Goal: Task Accomplishment & Management: Manage account settings

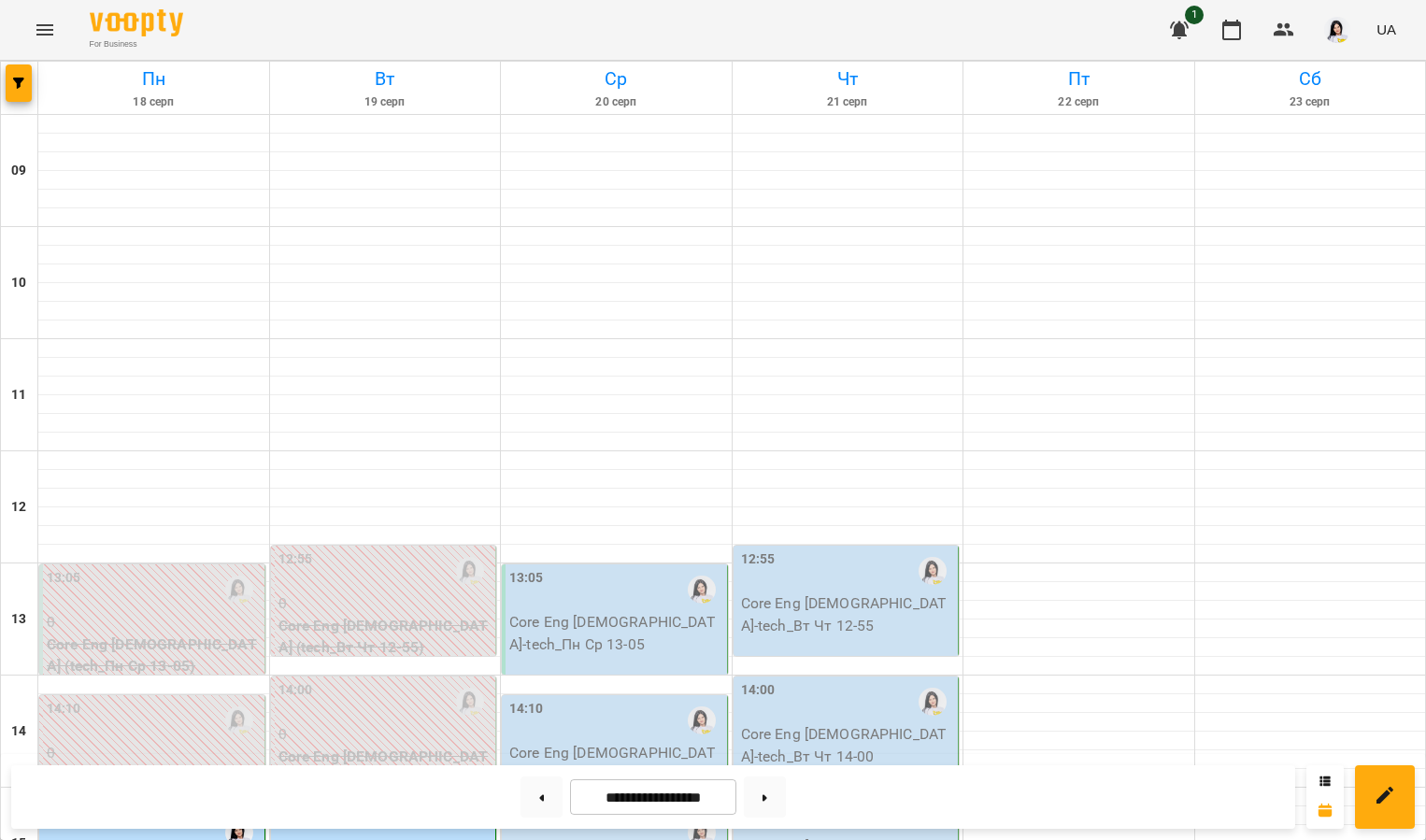
scroll to position [525, 0]
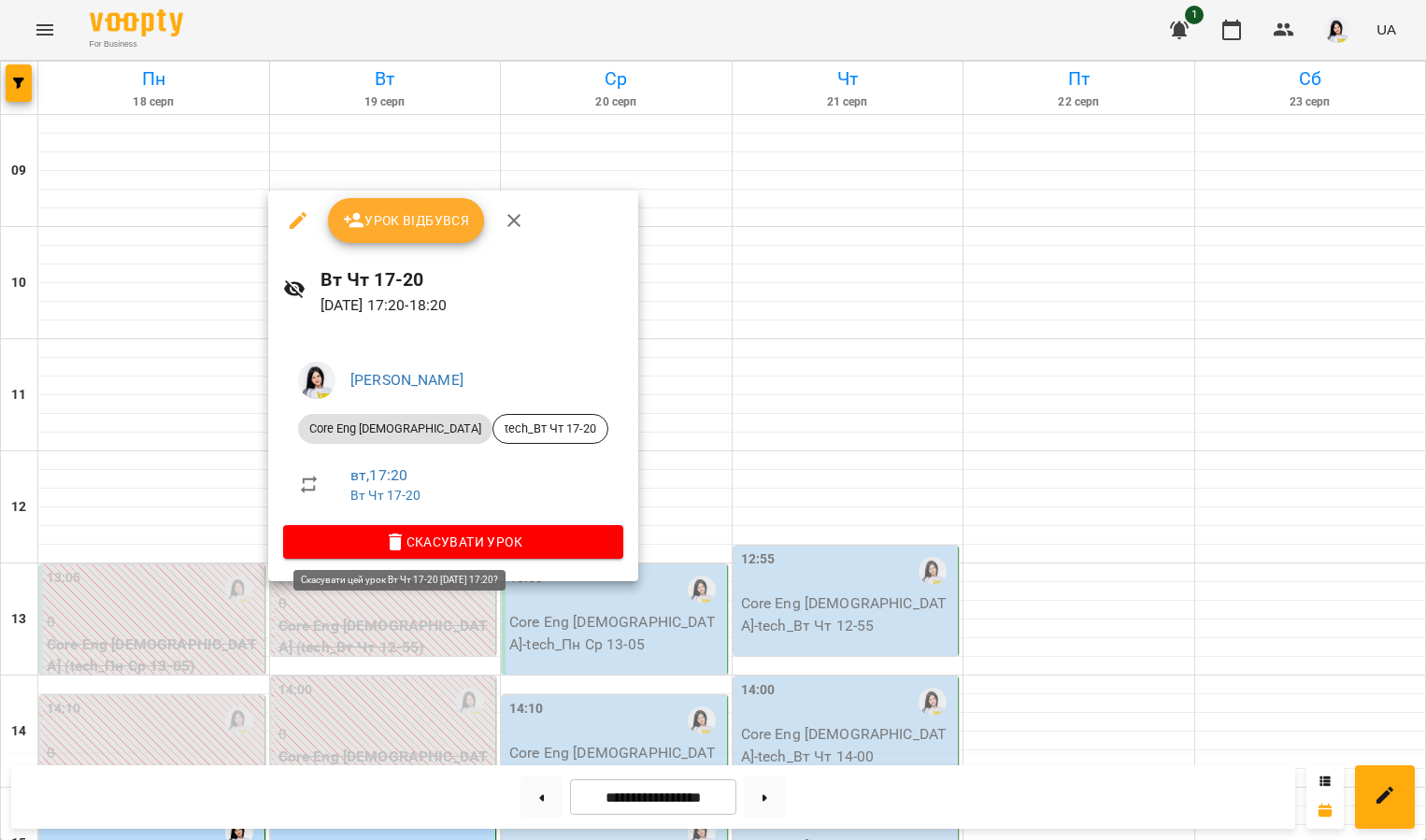
click at [384, 541] on icon "button" at bounding box center [395, 541] width 23 height 23
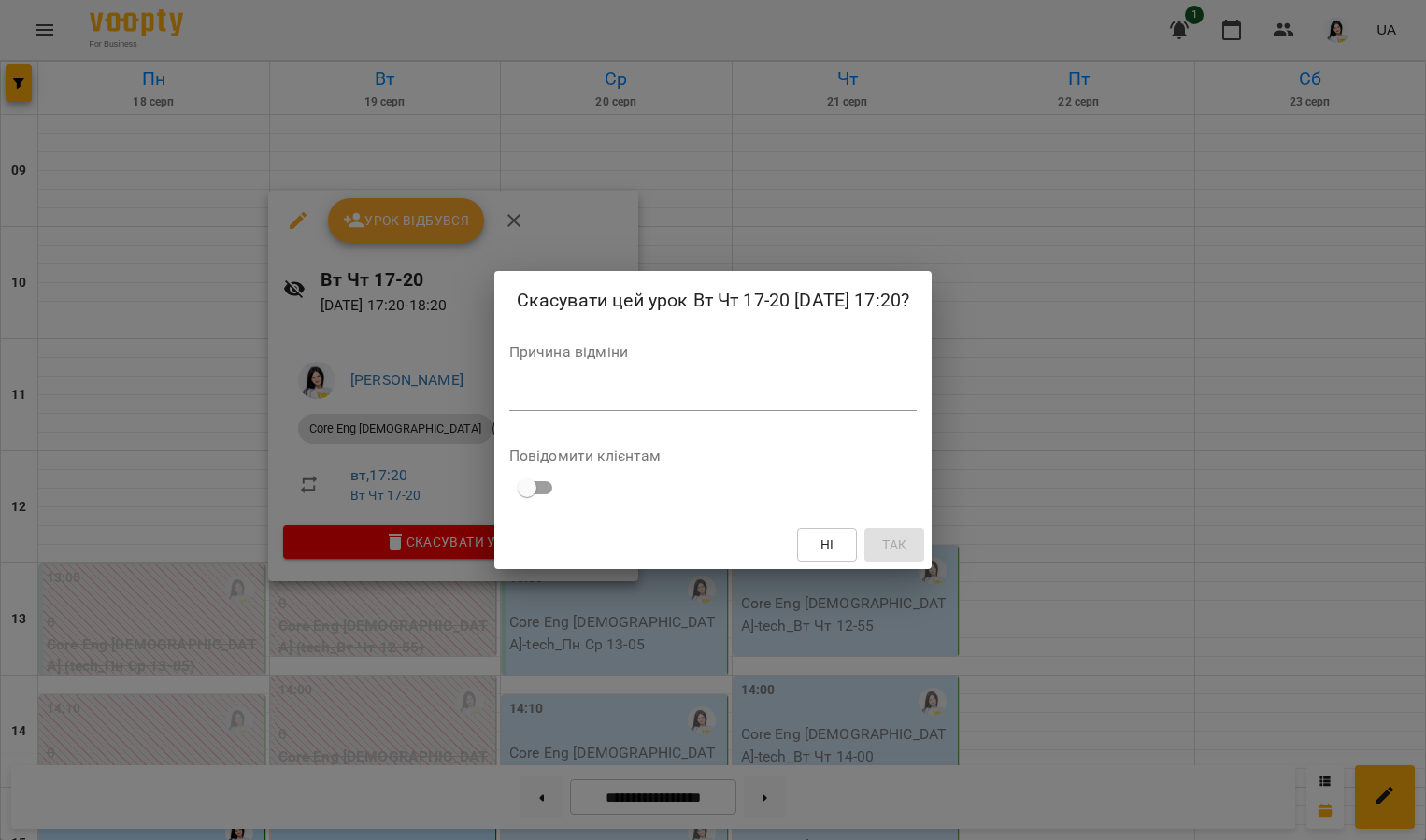
click at [494, 397] on div "Скасувати цей урок Вт Чт 17-20 [DATE] 17:20? Причина відміни * Повідомити клієн…" at bounding box center [713, 420] width 437 height 299
click at [510, 403] on textarea at bounding box center [713, 396] width 408 height 17
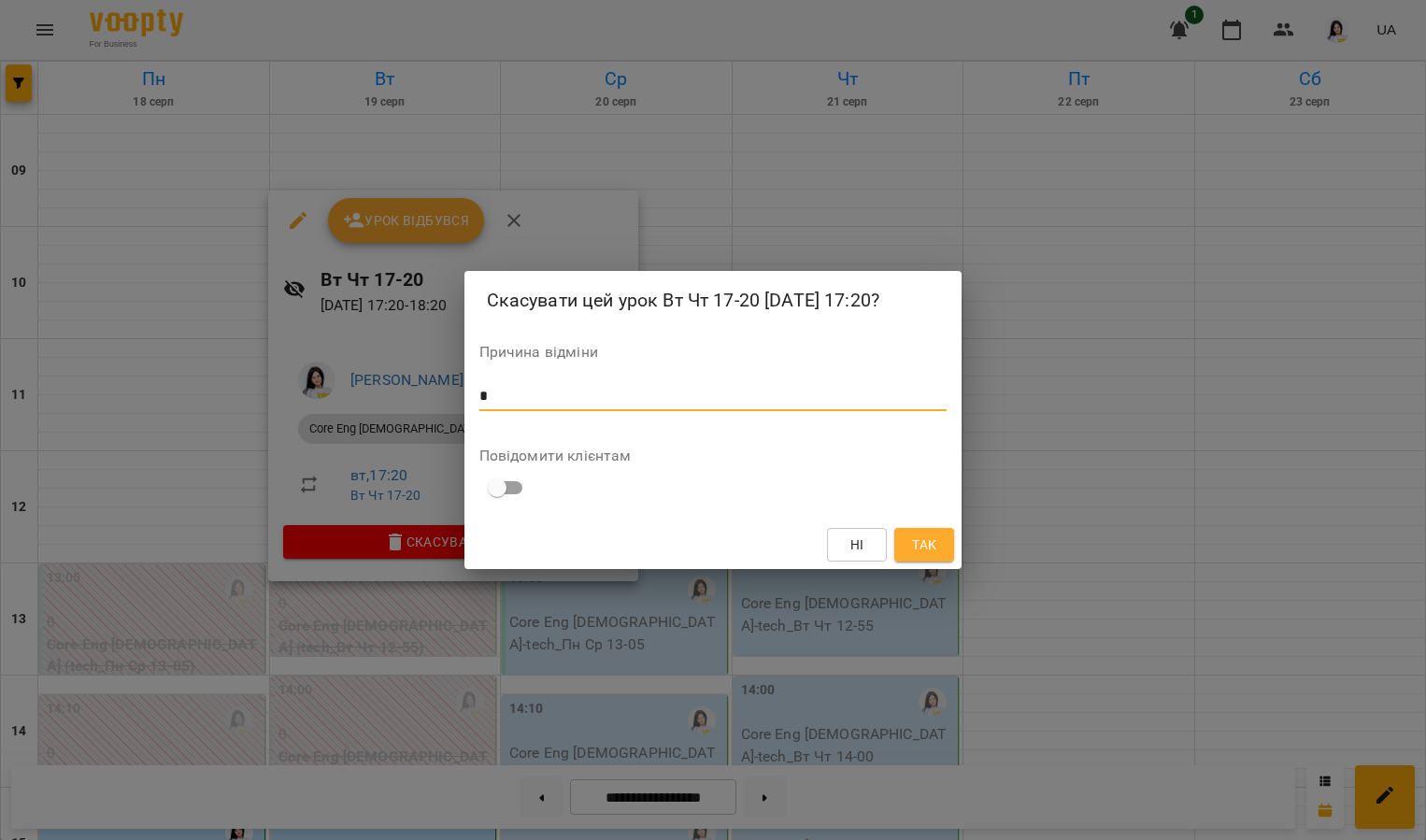
type textarea "*"
click at [914, 544] on span "Так" at bounding box center [923, 544] width 25 height 23
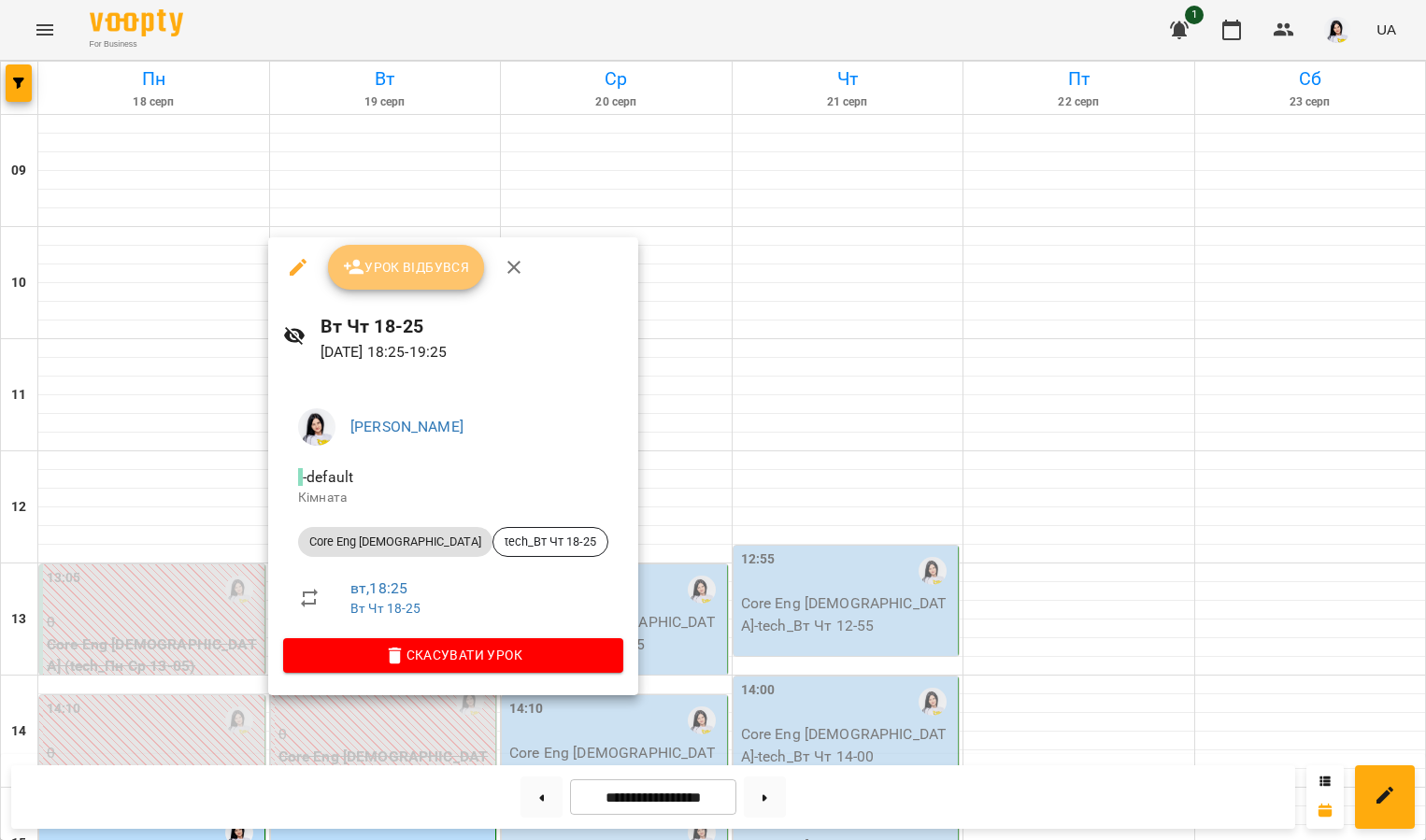
click at [386, 264] on span "Урок відбувся" at bounding box center [407, 267] width 127 height 23
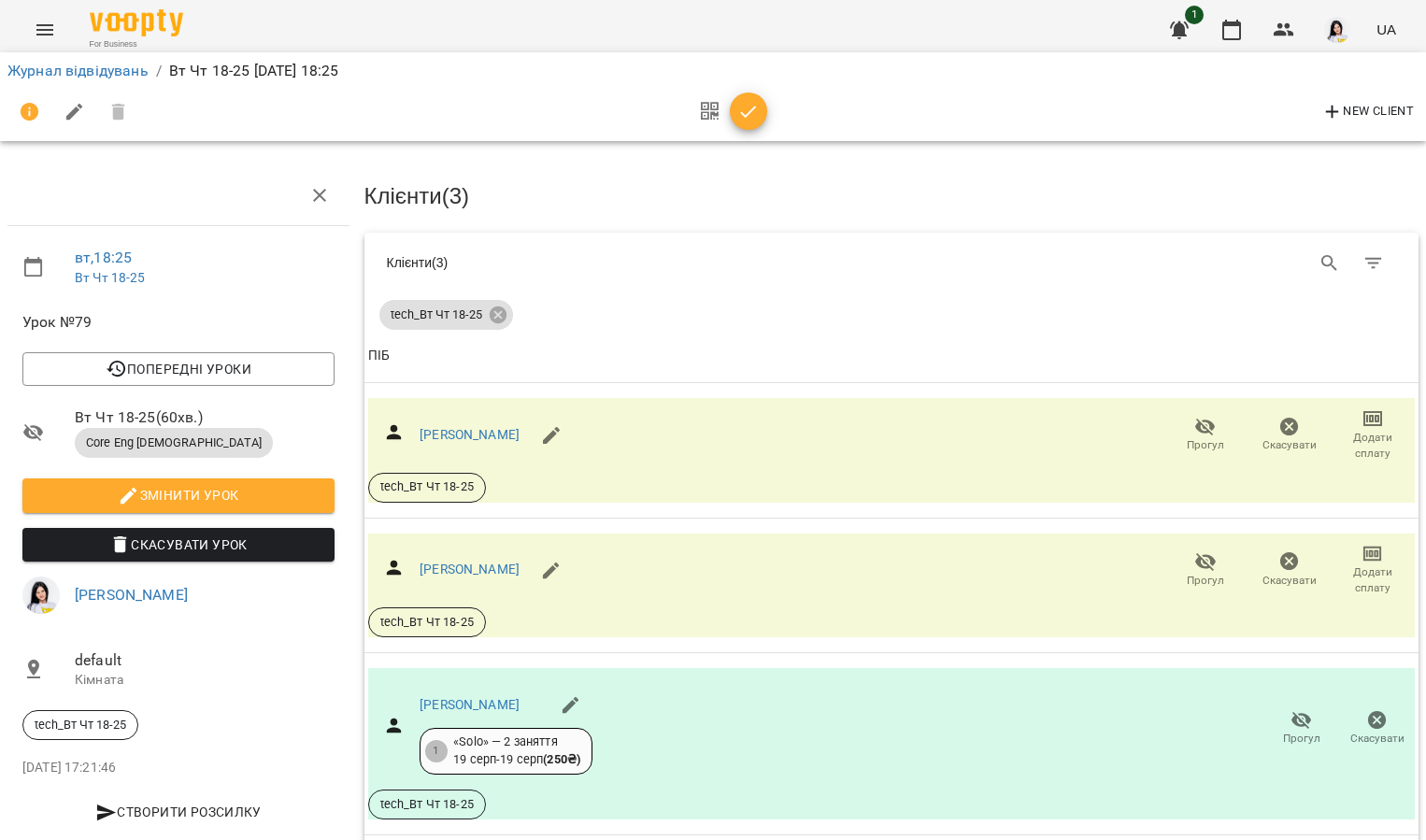
click at [1167, 25] on button "button" at bounding box center [1179, 30] width 45 height 45
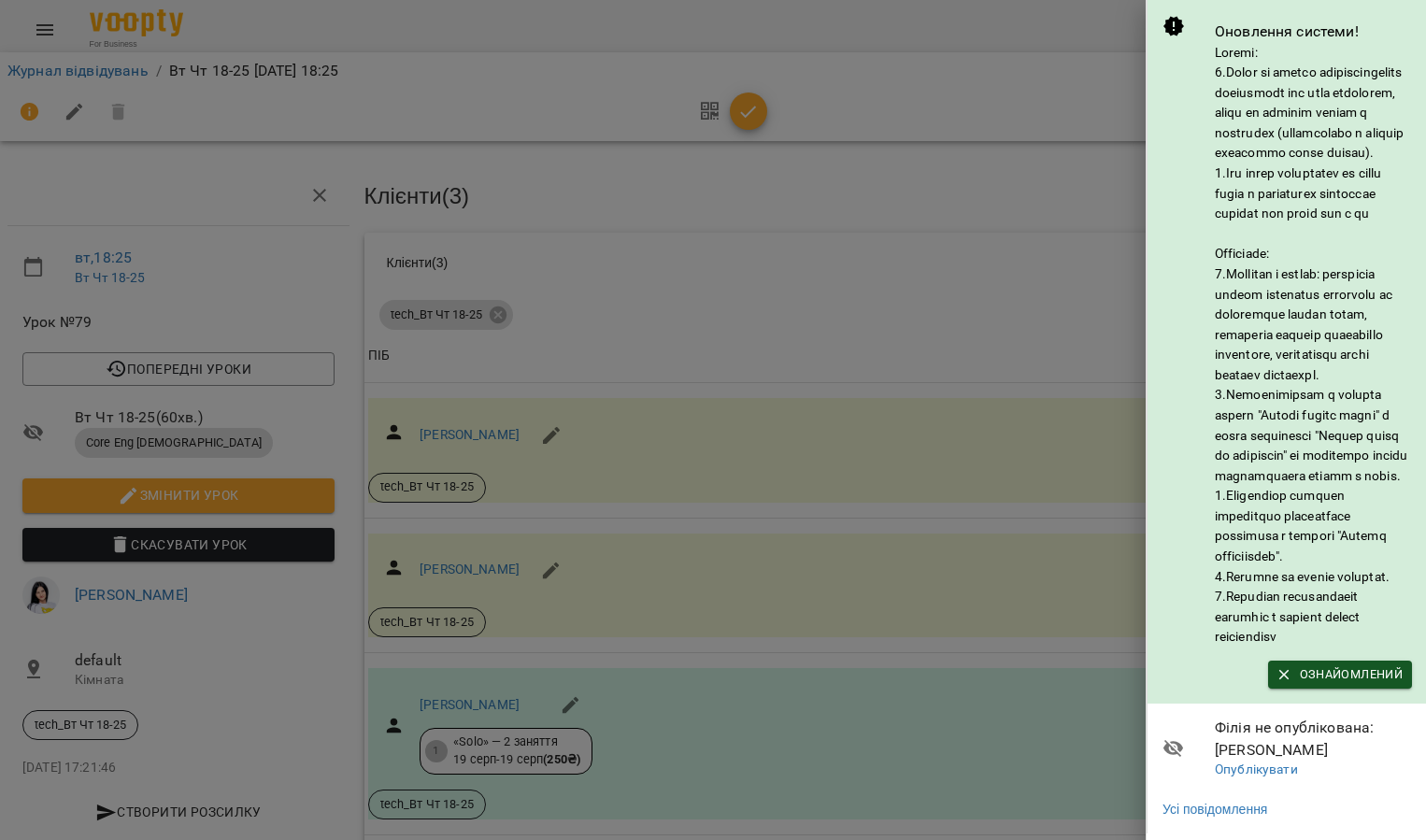
click at [1017, 110] on div at bounding box center [713, 420] width 1426 height 840
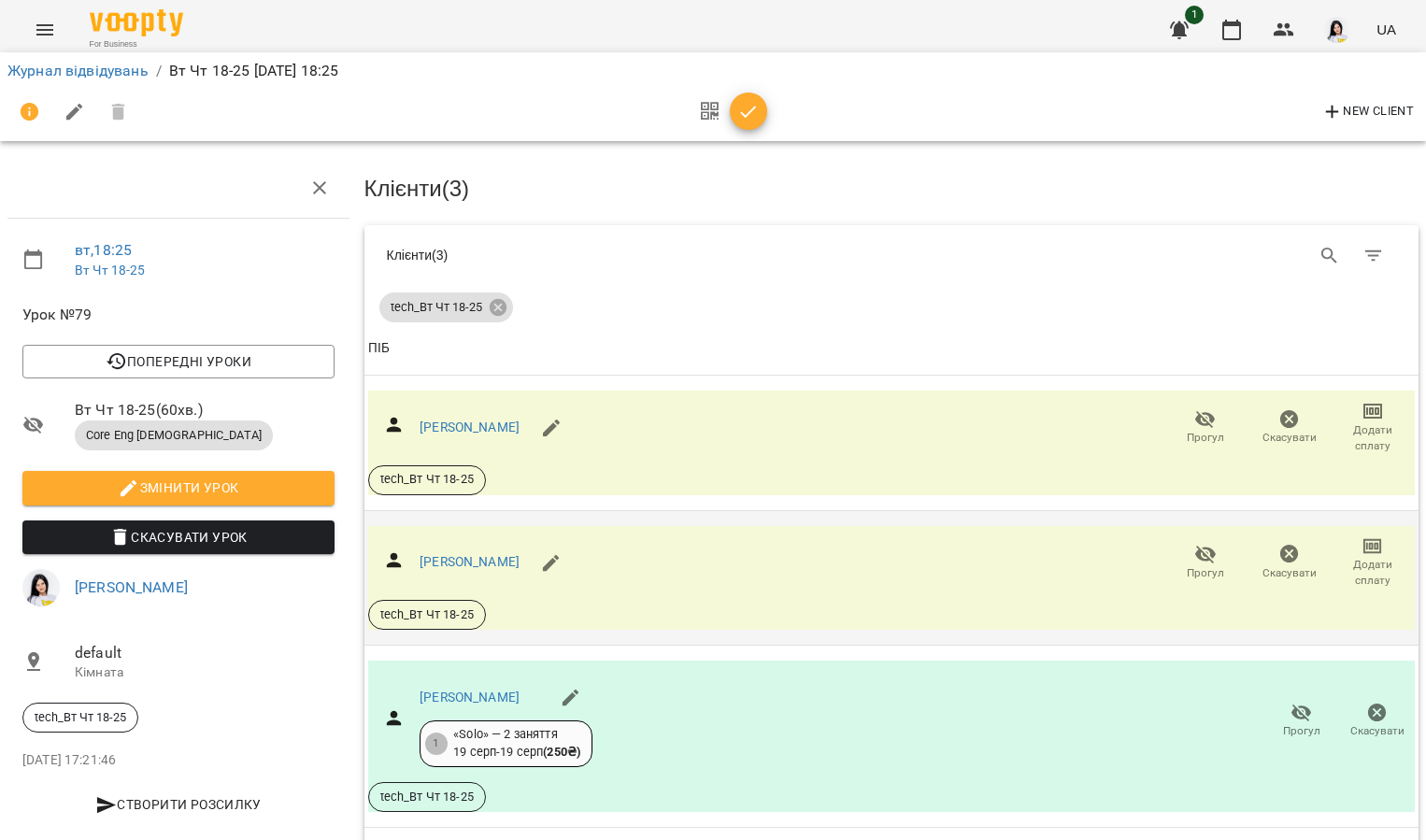
scroll to position [71, 0]
click at [1185, 536] on button "Прогул" at bounding box center [1205, 562] width 84 height 52
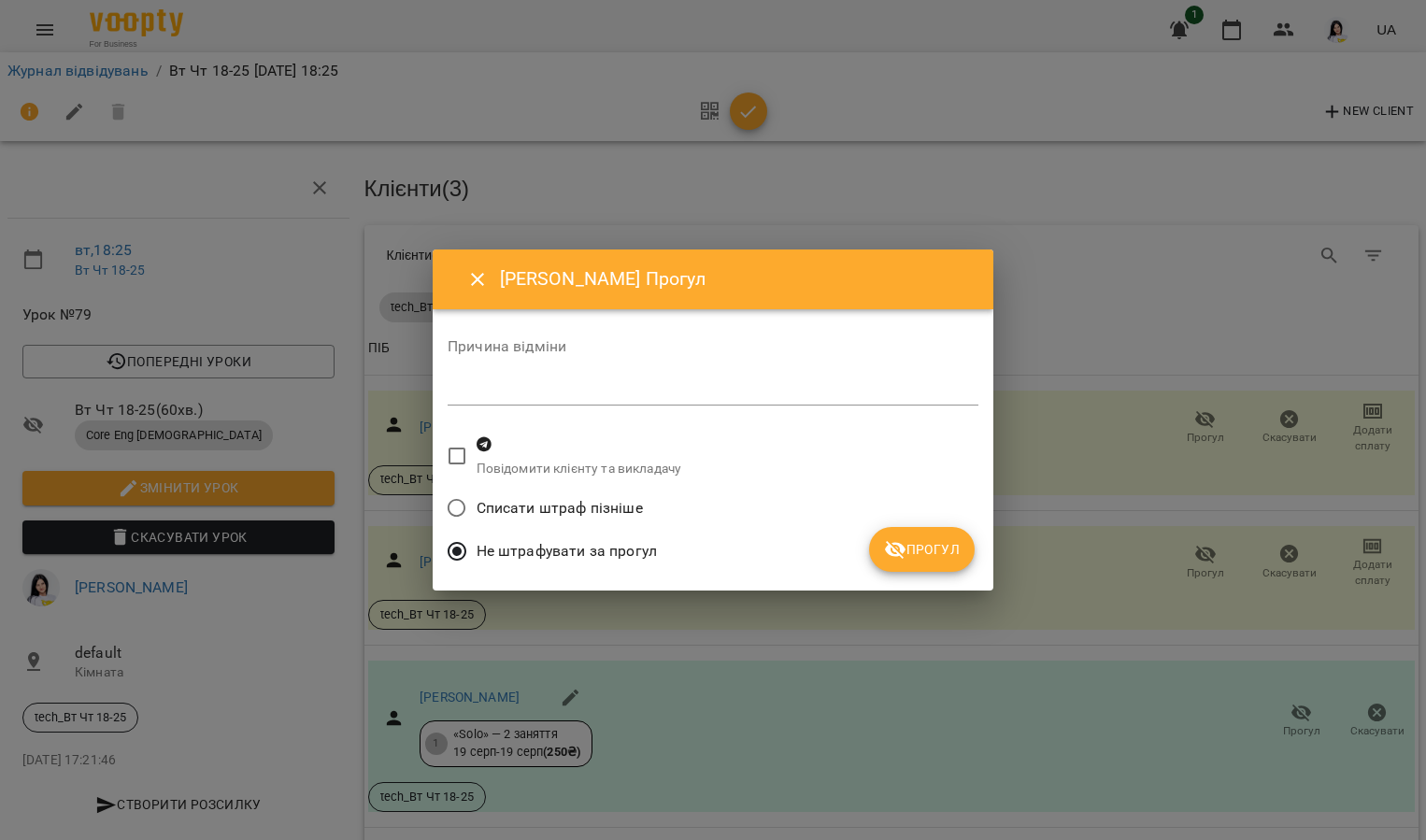
click at [668, 386] on textarea at bounding box center [713, 390] width 530 height 17
type textarea "*"
click at [886, 558] on icon "submit" at bounding box center [895, 549] width 23 height 23
